Goal: Transaction & Acquisition: Download file/media

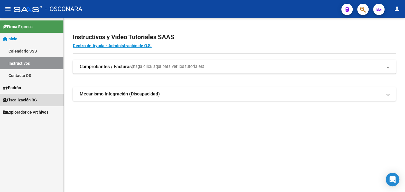
click at [41, 98] on link "Fiscalización RG" at bounding box center [31, 100] width 63 height 12
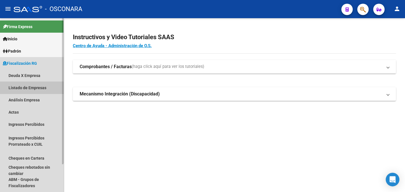
click at [53, 86] on link "Listado de Empresas" at bounding box center [31, 88] width 63 height 12
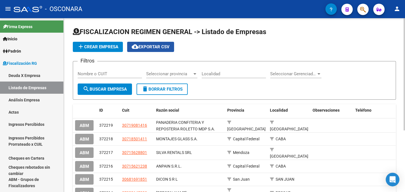
click at [155, 44] on span "cloud_download Exportar CSV" at bounding box center [151, 46] width 38 height 5
click at [307, 72] on span "Seleccionar Gerenciador" at bounding box center [293, 73] width 46 height 5
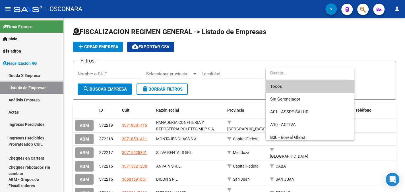
click at [373, 49] on div at bounding box center [202, 96] width 405 height 192
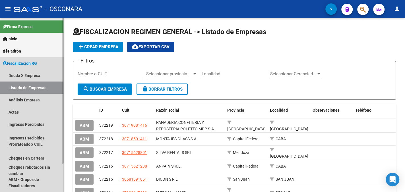
click at [22, 62] on span "Fiscalización RG" at bounding box center [20, 63] width 34 height 6
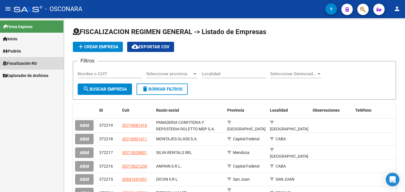
click at [26, 62] on span "Fiscalización RG" at bounding box center [20, 63] width 34 height 6
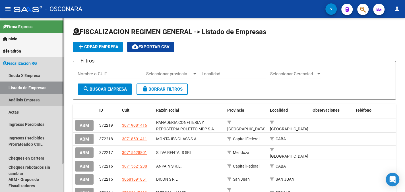
click at [23, 99] on link "Análisis Empresa" at bounding box center [31, 100] width 63 height 12
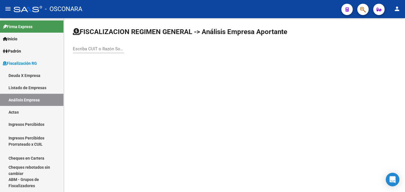
click at [108, 44] on div "Escriba CUIT o Razón Social para buscar" at bounding box center [98, 47] width 51 height 12
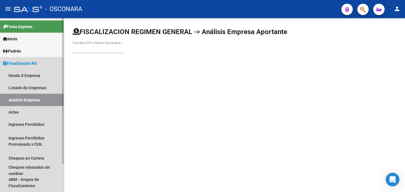
click at [15, 95] on link "Análisis Empresa" at bounding box center [31, 100] width 63 height 12
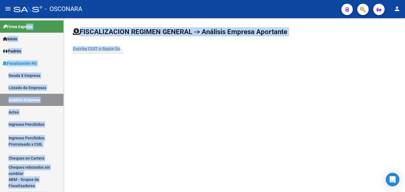
drag, startPoint x: 21, startPoint y: 26, endPoint x: 82, endPoint y: 76, distance: 78.1
click at [87, 73] on mat-sidenav-container "Firma Express Inicio Calendario SSS Instructivos Contacto OS Padrón Afiliados E…" at bounding box center [202, 105] width 405 height 174
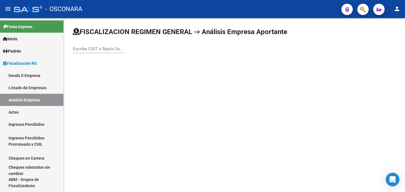
click at [81, 75] on mat-sidenav-content "FISCALIZACION REGIMEN GENERAL -> Análisis Empresa Aportante Escriba CUIT o Razó…" at bounding box center [234, 105] width 341 height 174
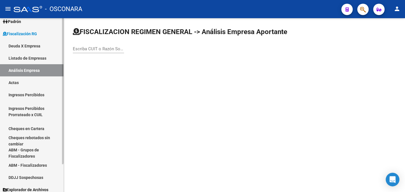
scroll to position [33, 0]
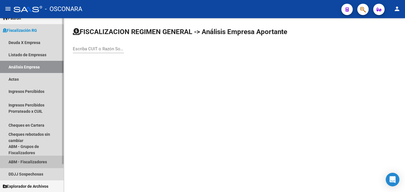
click at [19, 162] on link "ABM - Fiscalizadores" at bounding box center [31, 162] width 63 height 12
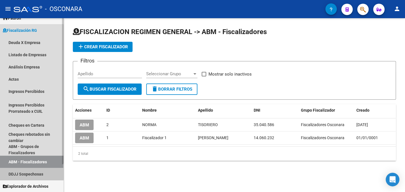
click at [25, 174] on link "DDJJ Sospechosas" at bounding box center [31, 174] width 63 height 12
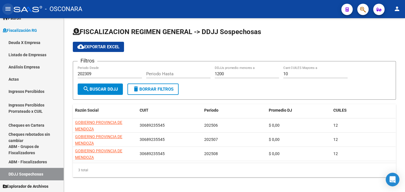
click at [6, 7] on mat-icon "menu" at bounding box center [8, 8] width 7 height 7
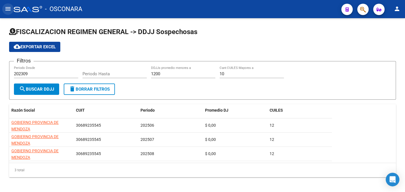
click at [5, 7] on mat-icon "menu" at bounding box center [8, 8] width 7 height 7
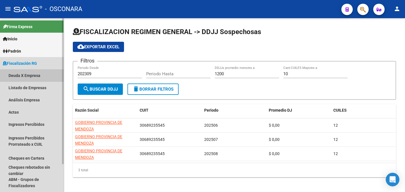
click at [34, 74] on link "Deuda X Empresa" at bounding box center [31, 75] width 63 height 12
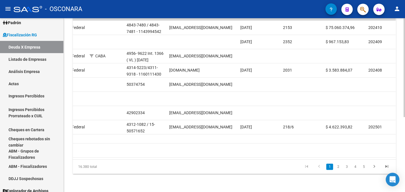
scroll to position [0, 322]
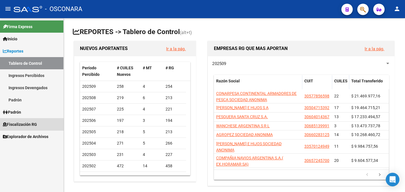
click at [37, 124] on span "Fiscalización RG" at bounding box center [20, 124] width 34 height 6
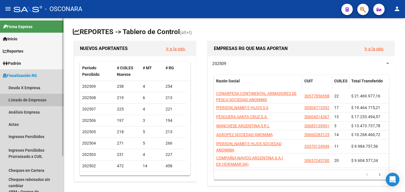
click at [41, 100] on link "Listado de Empresas" at bounding box center [31, 100] width 63 height 12
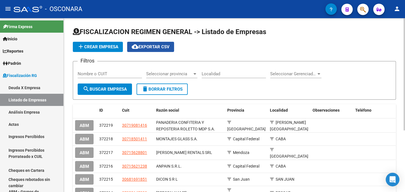
click at [147, 47] on span "cloud_download Exportar CSV" at bounding box center [151, 46] width 38 height 5
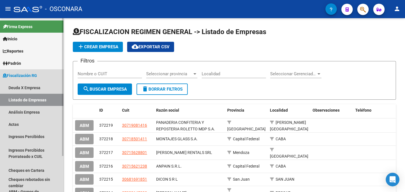
click at [34, 73] on span "Fiscalización RG" at bounding box center [20, 75] width 34 height 6
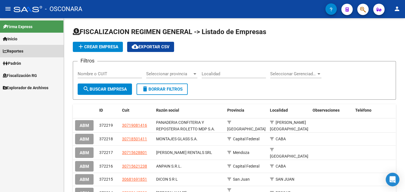
click at [31, 51] on link "Reportes" at bounding box center [31, 51] width 63 height 12
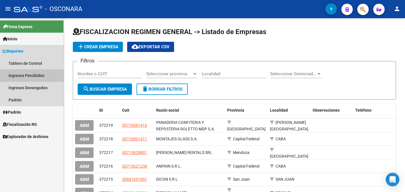
click at [43, 74] on link "Ingresos Percibidos" at bounding box center [31, 75] width 63 height 12
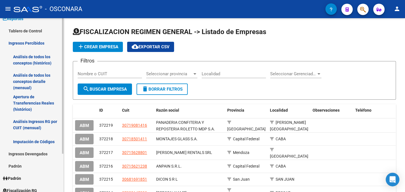
scroll to position [49, 0]
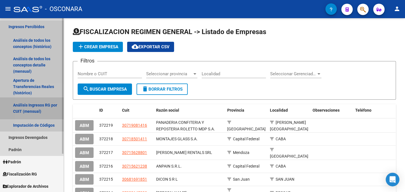
click at [42, 110] on link "Análisis Ingresos RG por CUIT (mensual)" at bounding box center [31, 108] width 63 height 22
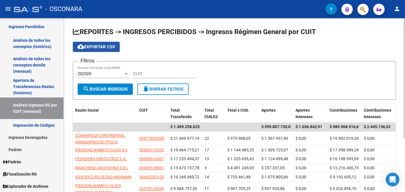
click at [111, 47] on span "cloud_download Exportar CSV" at bounding box center [96, 46] width 38 height 5
